Goal: Transaction & Acquisition: Obtain resource

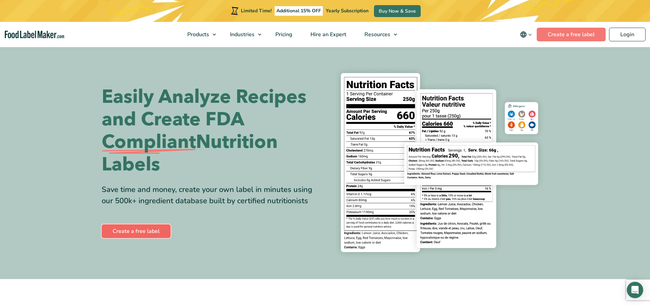
click at [148, 228] on link "Create a free label" at bounding box center [136, 231] width 69 height 14
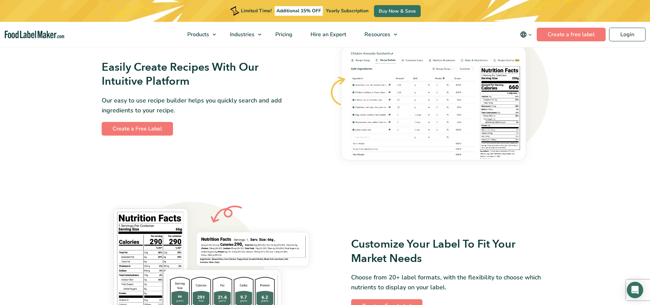
scroll to position [375, 0]
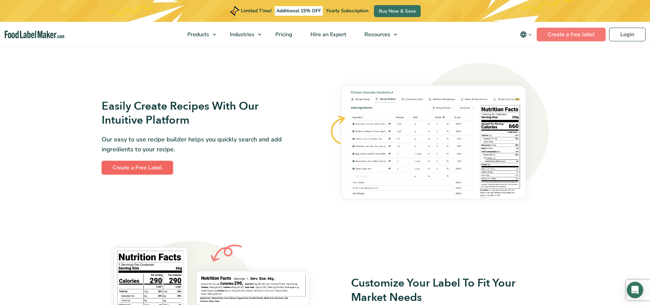
click at [156, 169] on link "Create a Free Label" at bounding box center [137, 168] width 71 height 14
